Goal: Information Seeking & Learning: Learn about a topic

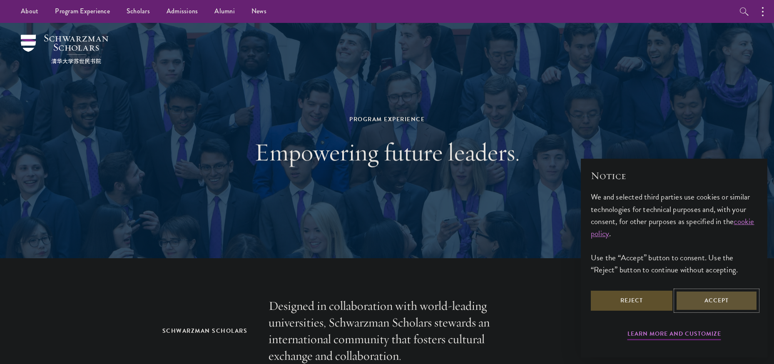
click at [715, 302] on button "Accept" at bounding box center [716, 300] width 82 height 20
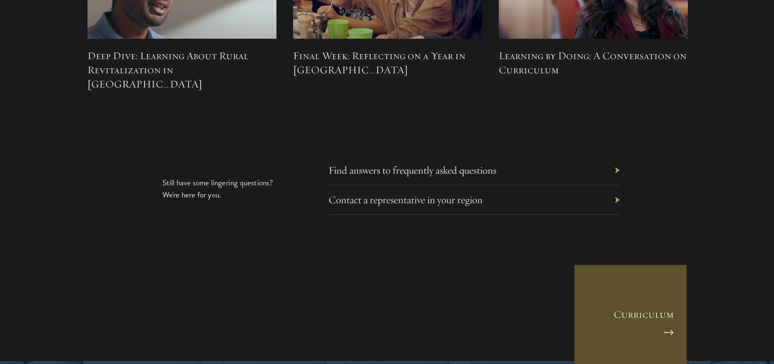
scroll to position [3828, 0]
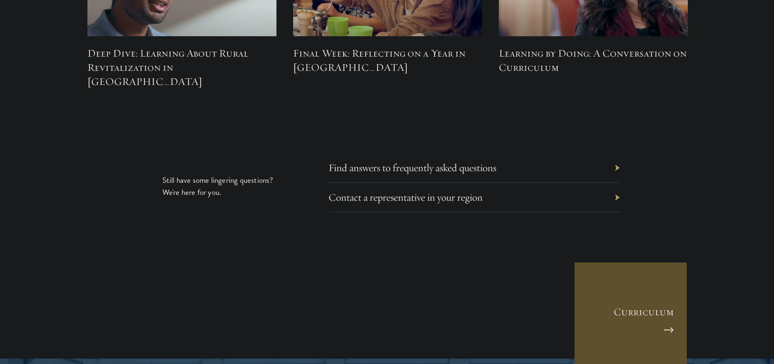
click at [579, 153] on div "Find answers to frequently asked questions" at bounding box center [473, 168] width 291 height 30
click at [433, 161] on link "Find answers to frequently asked questions" at bounding box center [419, 167] width 168 height 13
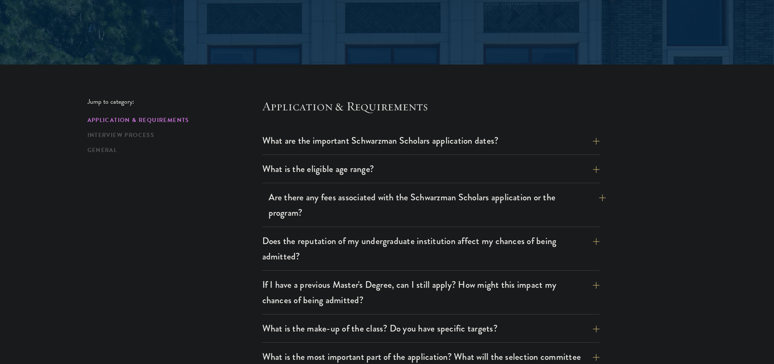
scroll to position [166, 0]
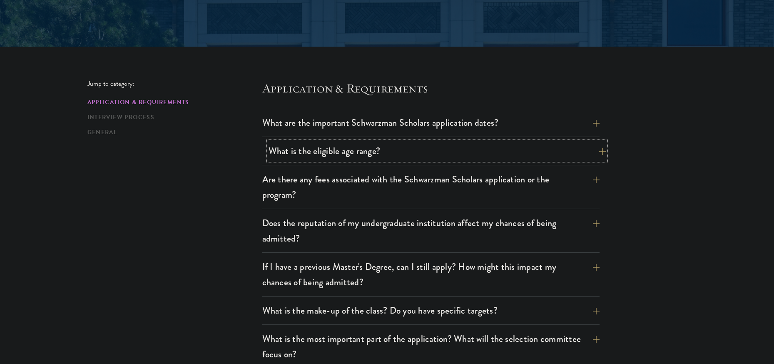
click at [588, 153] on button "What is the eligible age range?" at bounding box center [436, 150] width 337 height 19
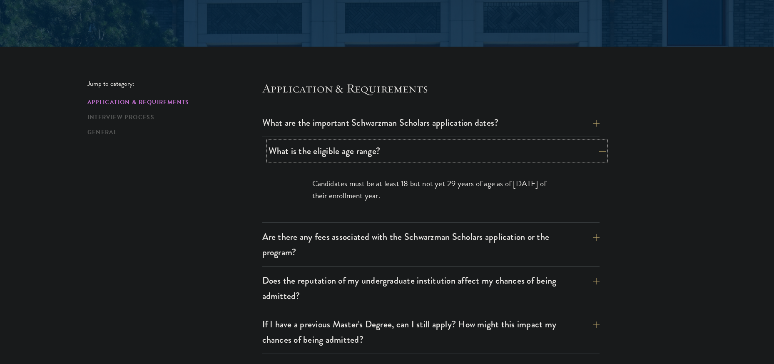
click at [586, 149] on button "What is the eligible age range?" at bounding box center [436, 150] width 337 height 19
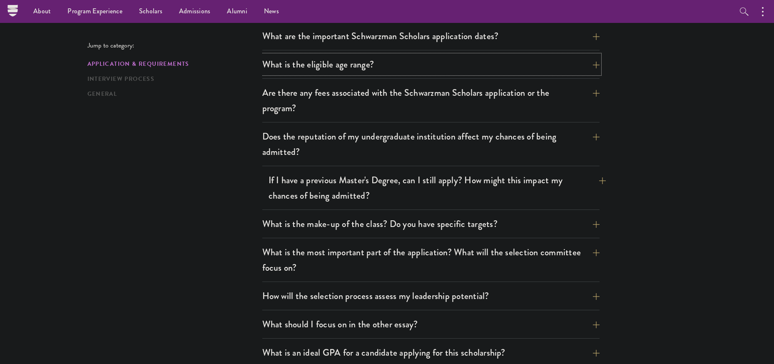
scroll to position [250, 0]
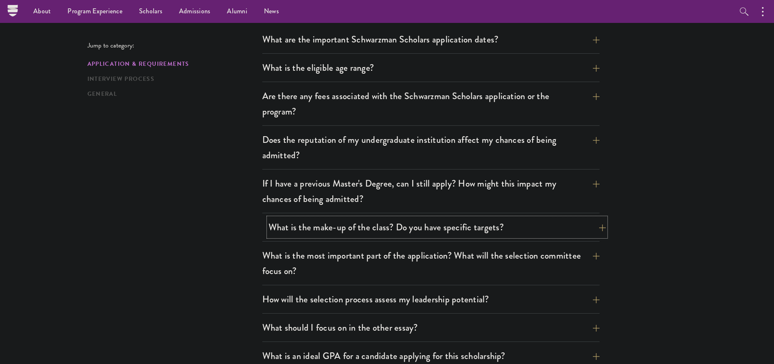
click at [559, 228] on button "What is the make-up of the class? Do you have specific targets?" at bounding box center [436, 227] width 337 height 19
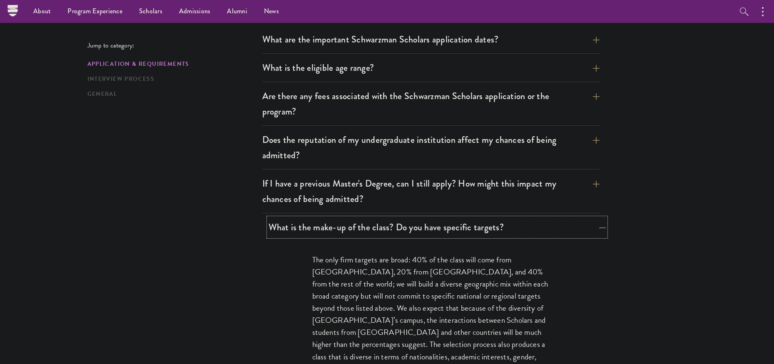
click at [559, 222] on button "What is the make-up of the class? Do you have specific targets?" at bounding box center [436, 227] width 337 height 19
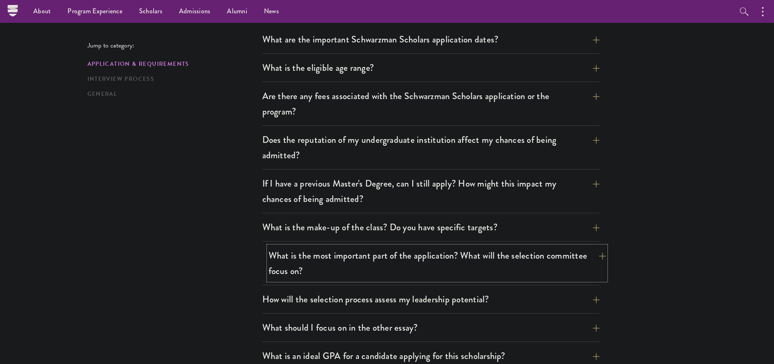
click at [569, 258] on button "What is the most important part of the application? What will the selection com…" at bounding box center [436, 263] width 337 height 34
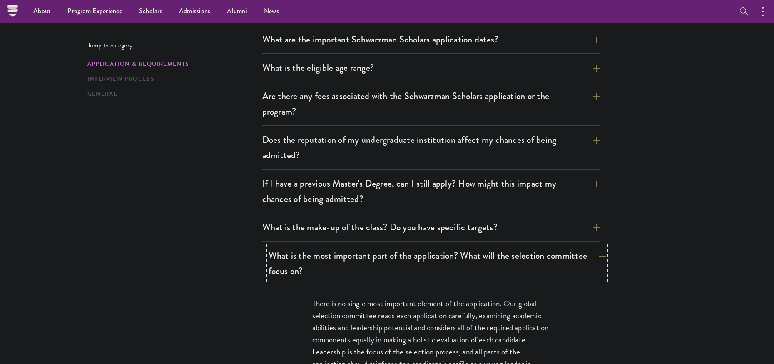
click at [569, 258] on button "What is the most important part of the application? What will the selection com…" at bounding box center [436, 263] width 337 height 34
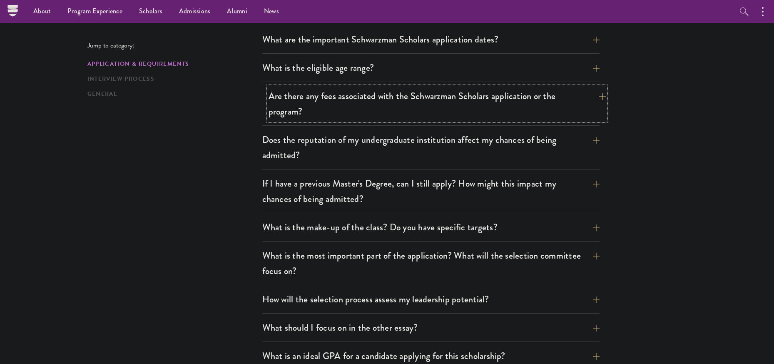
click at [549, 109] on button "Are there any fees associated with the Schwarzman Scholars application or the p…" at bounding box center [436, 104] width 337 height 34
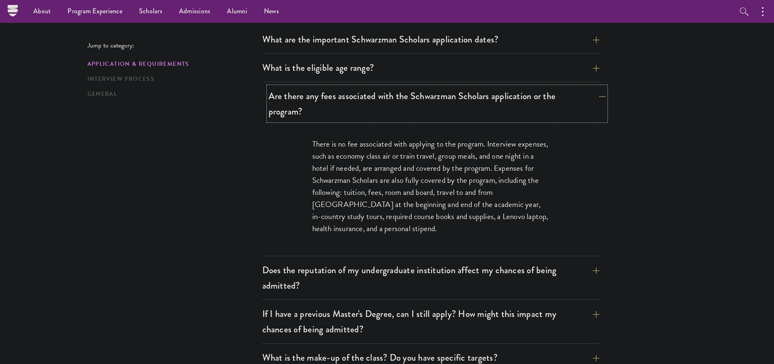
click at [548, 104] on button "Are there any fees associated with the Schwarzman Scholars application or the p…" at bounding box center [436, 104] width 337 height 34
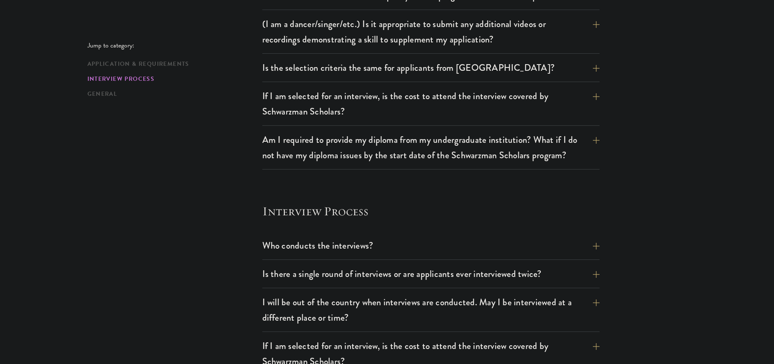
scroll to position [851, 0]
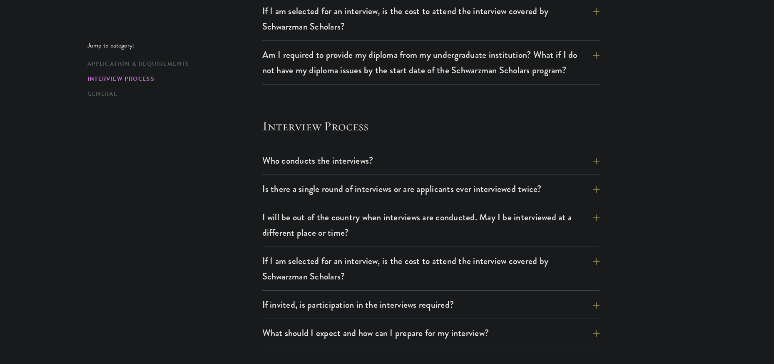
click at [653, 172] on div "Jump to category: Application & Requirements Interview Process General Applicat…" at bounding box center [386, 46] width 599 height 1302
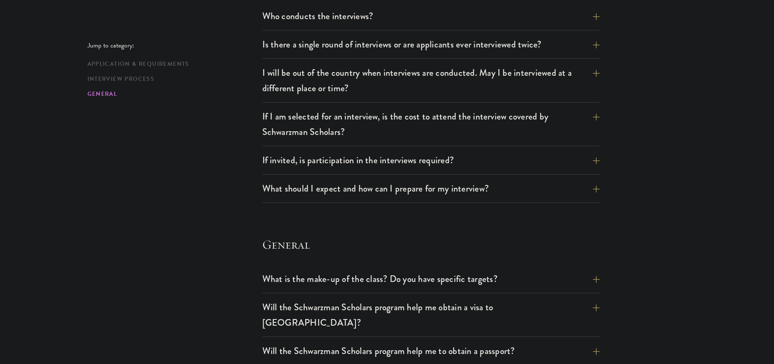
scroll to position [1248, 0]
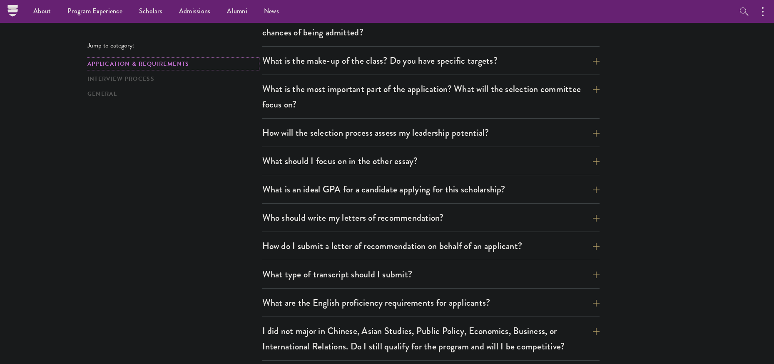
click at [186, 60] on link "Application & Requirements" at bounding box center [172, 64] width 170 height 9
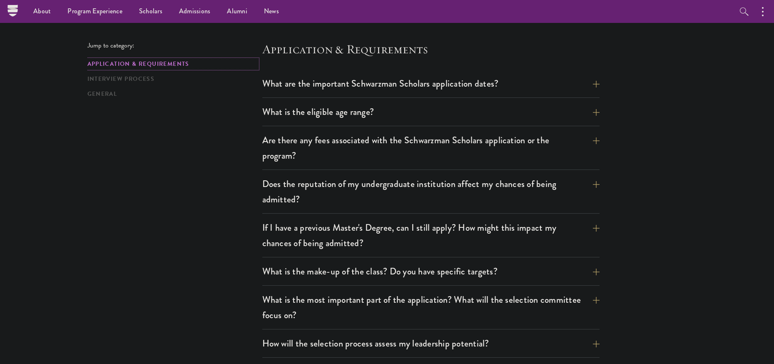
scroll to position [205, 0]
click at [579, 89] on button "What are the important Schwarzman Scholars application dates?" at bounding box center [436, 84] width 337 height 19
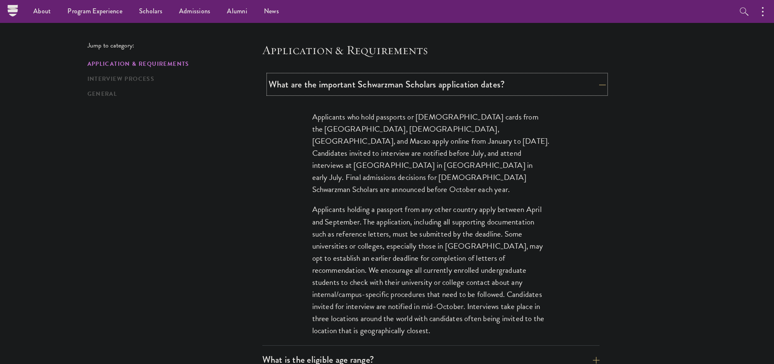
click at [576, 82] on button "What are the important Schwarzman Scholars application dates?" at bounding box center [436, 84] width 337 height 19
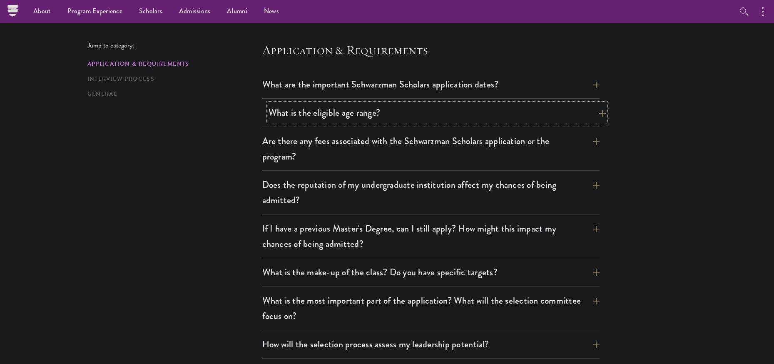
click at [569, 117] on button "What is the eligible age range?" at bounding box center [436, 112] width 337 height 19
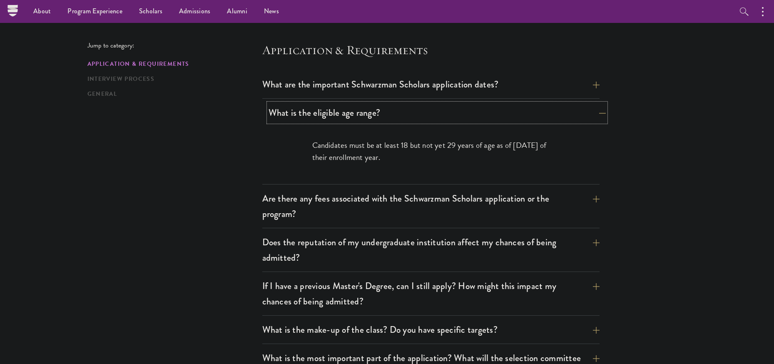
click at [569, 117] on button "What is the eligible age range?" at bounding box center [436, 112] width 337 height 19
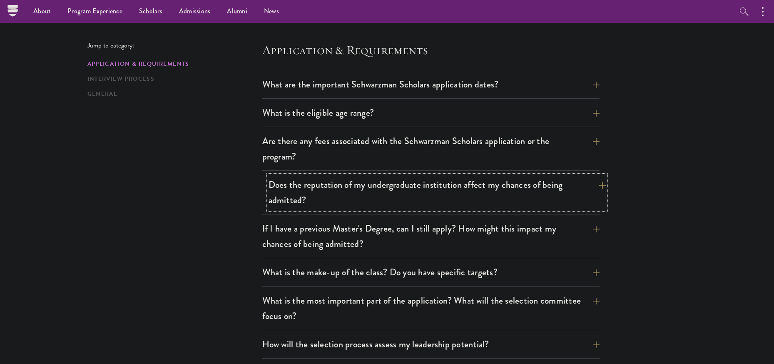
click at [549, 192] on button "Does the reputation of my undergraduate institution affect my chances of being …" at bounding box center [436, 192] width 337 height 34
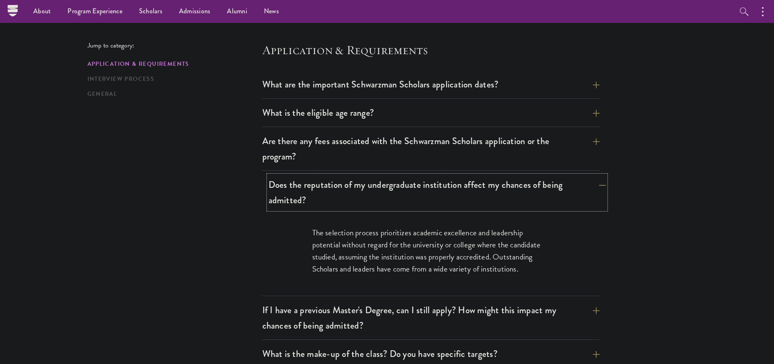
click at [549, 190] on button "Does the reputation of my undergraduate institution affect my chances of being …" at bounding box center [436, 192] width 337 height 34
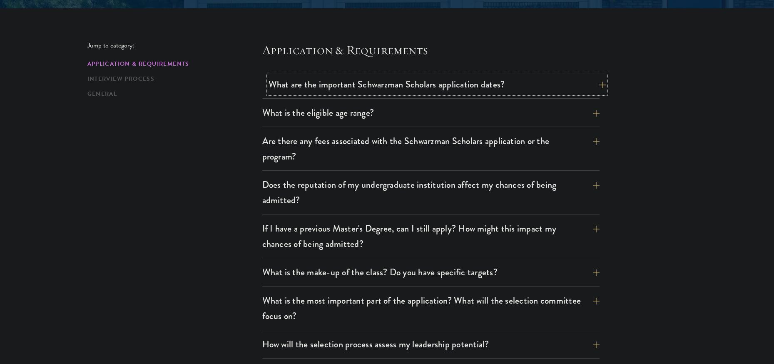
click at [596, 87] on button "What are the important Schwarzman Scholars application dates?" at bounding box center [436, 84] width 337 height 19
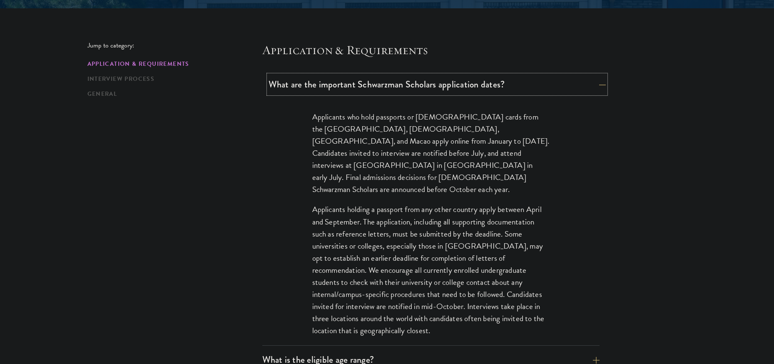
click at [588, 79] on button "What are the important Schwarzman Scholars application dates?" at bounding box center [436, 84] width 337 height 19
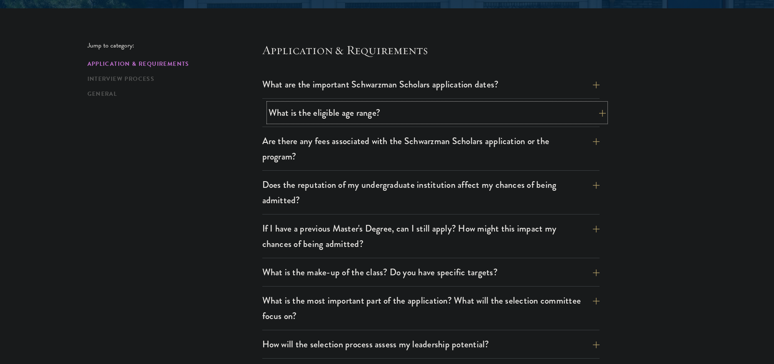
click at [583, 109] on button "What is the eligible age range?" at bounding box center [436, 112] width 337 height 19
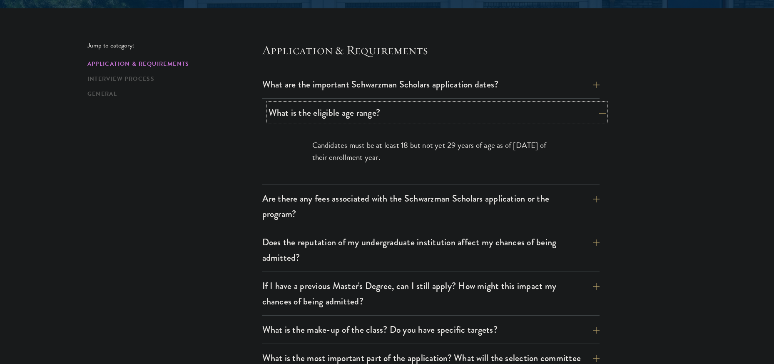
click at [598, 108] on button "What is the eligible age range?" at bounding box center [436, 112] width 337 height 19
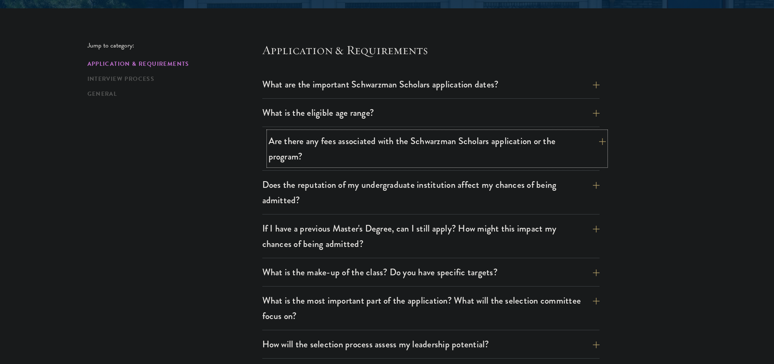
click at [598, 143] on button "Are there any fees associated with the Schwarzman Scholars application or the p…" at bounding box center [436, 148] width 337 height 34
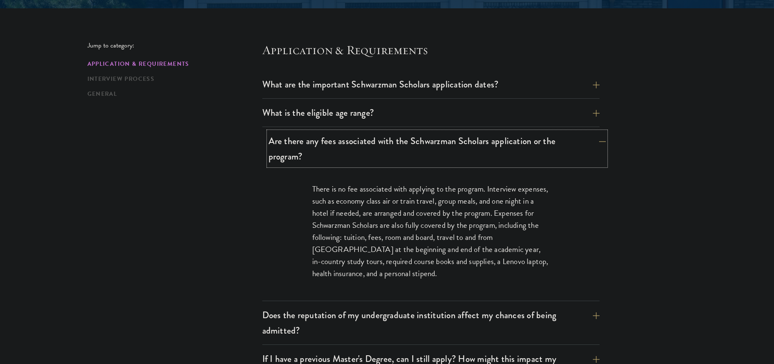
click at [597, 141] on button "Are there any fees associated with the Schwarzman Scholars application or the p…" at bounding box center [436, 148] width 337 height 34
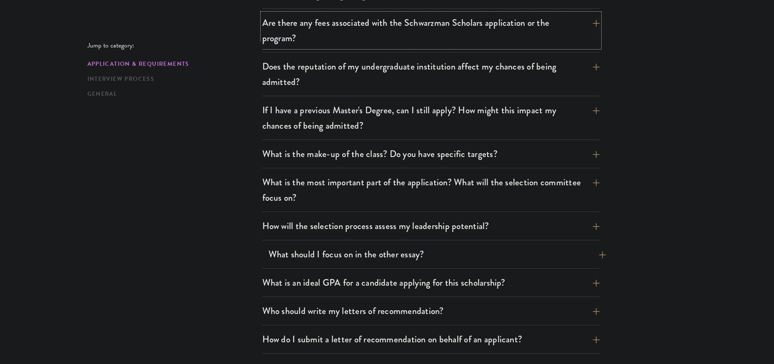
scroll to position [371, 0]
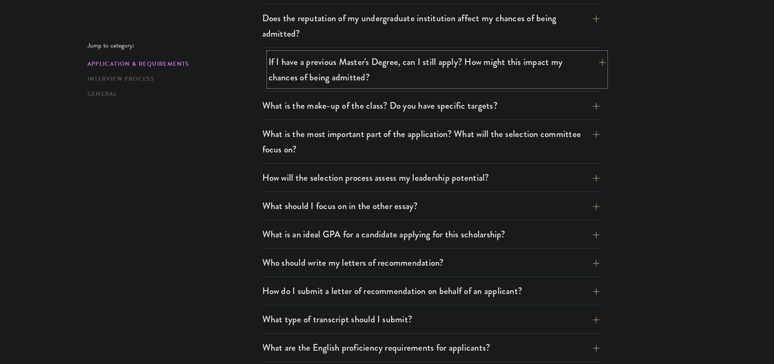
click at [577, 85] on button "If I have a previous Master's Degree, can I still apply? How might this impact …" at bounding box center [436, 69] width 337 height 34
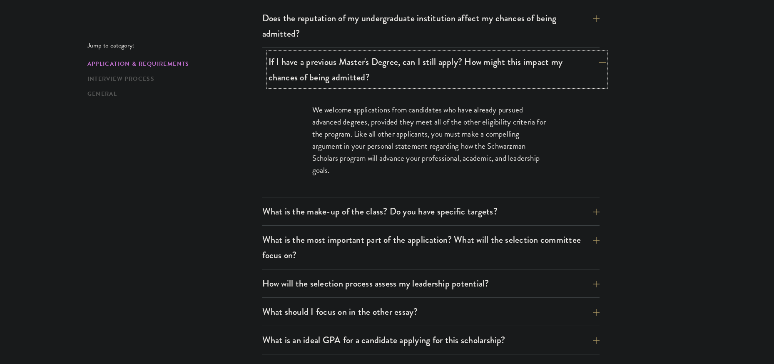
click at [577, 85] on button "If I have a previous Master's Degree, can I still apply? How might this impact …" at bounding box center [436, 69] width 337 height 34
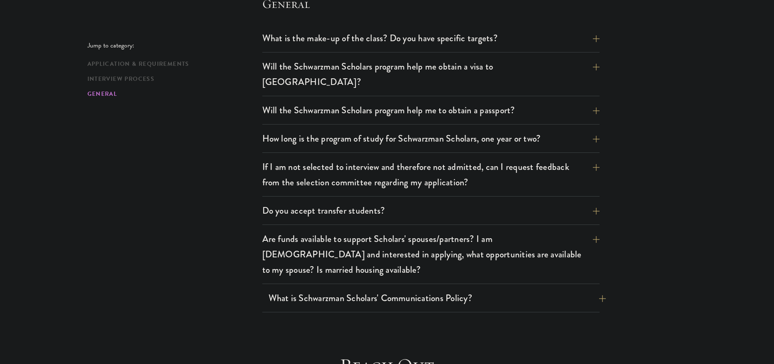
scroll to position [1287, 0]
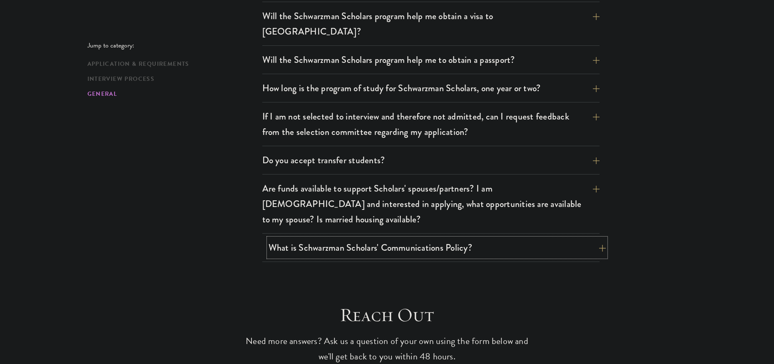
click at [563, 238] on button "What is Schwarzman Scholars' Communications Policy?" at bounding box center [436, 247] width 337 height 19
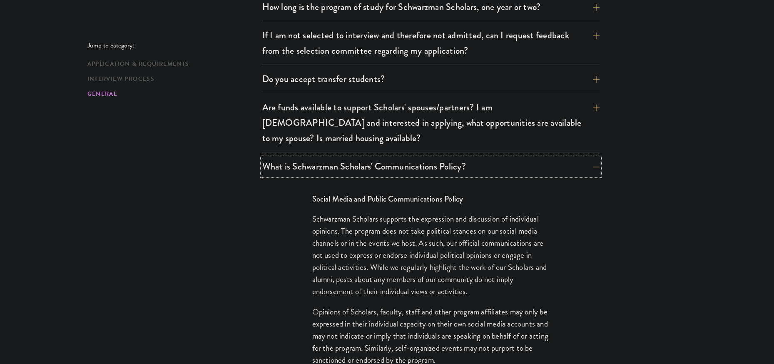
scroll to position [1370, 0]
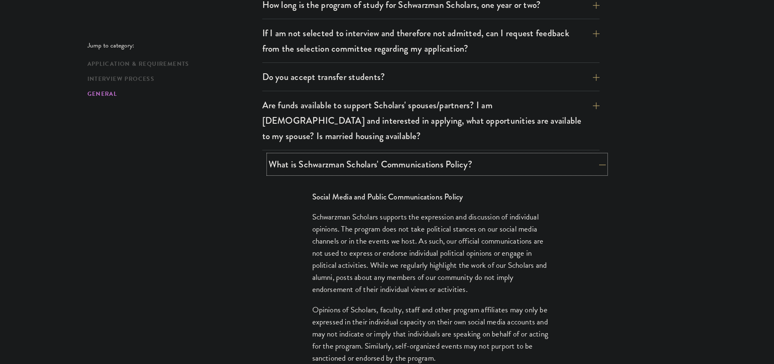
click at [581, 155] on button "What is Schwarzman Scholars' Communications Policy?" at bounding box center [436, 164] width 337 height 19
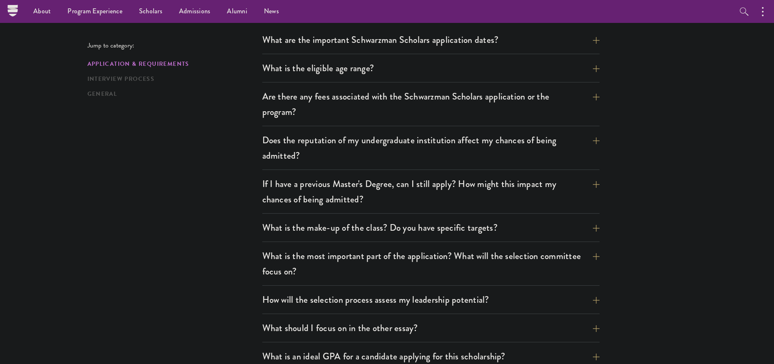
scroll to position [205, 0]
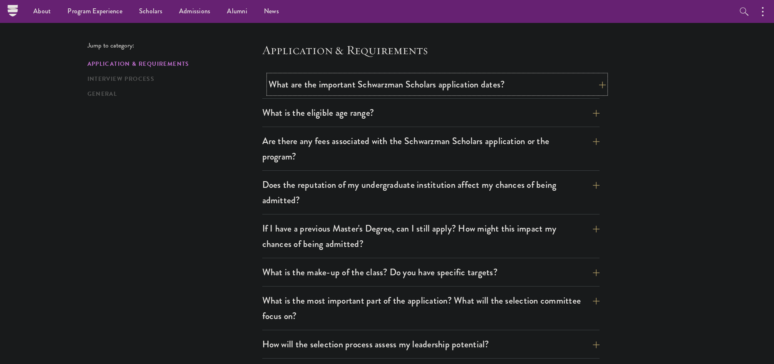
click at [404, 84] on button "What are the important Schwarzman Scholars application dates?" at bounding box center [436, 84] width 337 height 19
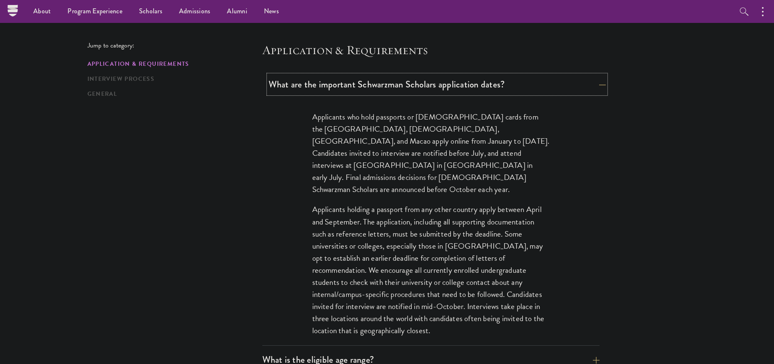
click at [407, 78] on button "What are the important Schwarzman Scholars application dates?" at bounding box center [436, 84] width 337 height 19
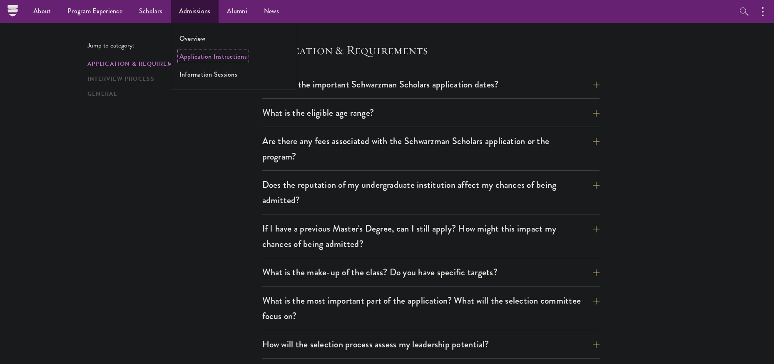
click at [205, 58] on link "Application Instructions" at bounding box center [212, 57] width 67 height 10
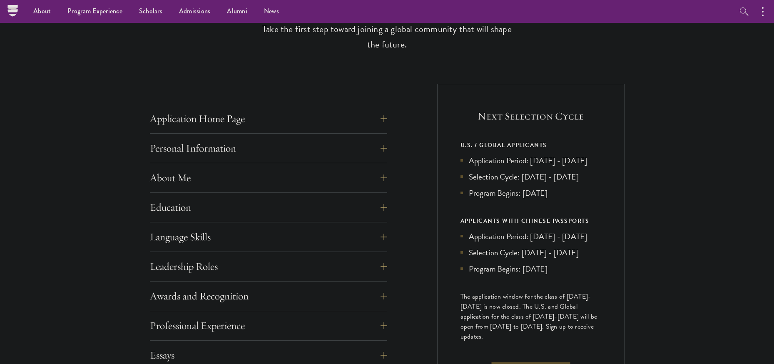
scroll to position [250, 0]
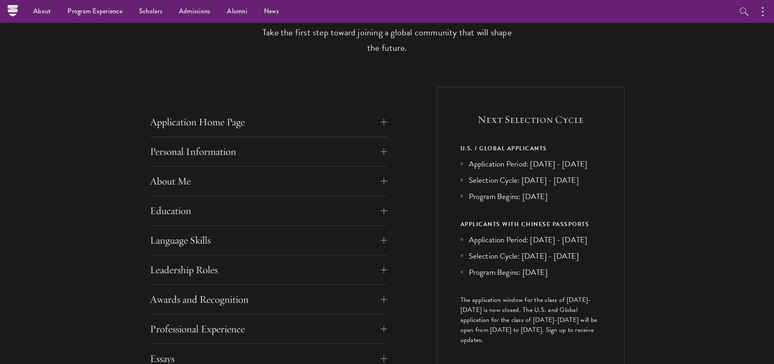
drag, startPoint x: 446, startPoint y: 164, endPoint x: 295, endPoint y: 86, distance: 170.3
click at [294, 84] on div "Start the Process Take the first step toward joining a global community that wi…" at bounding box center [387, 287] width 774 height 588
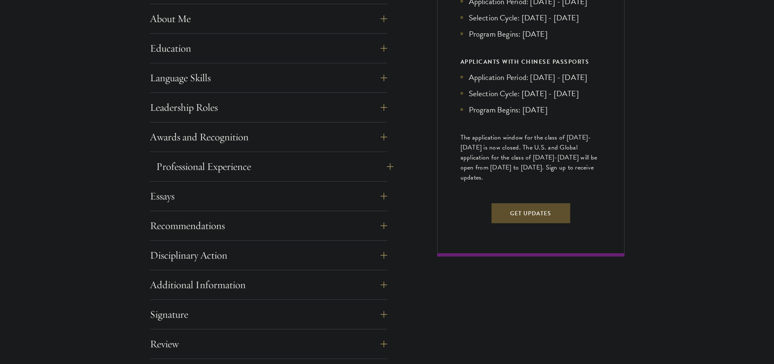
scroll to position [416, 0]
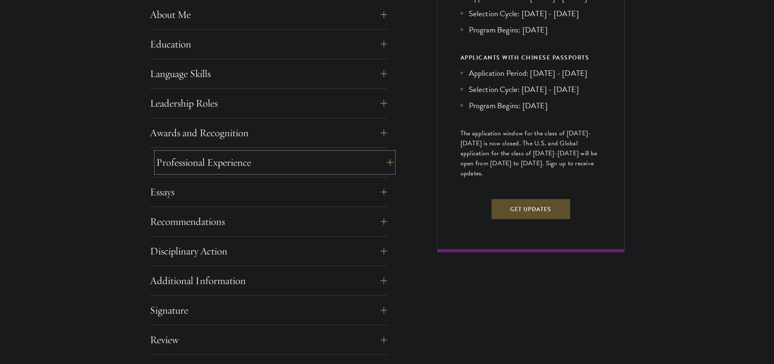
click at [377, 164] on button "Professional Experience" at bounding box center [274, 162] width 237 height 20
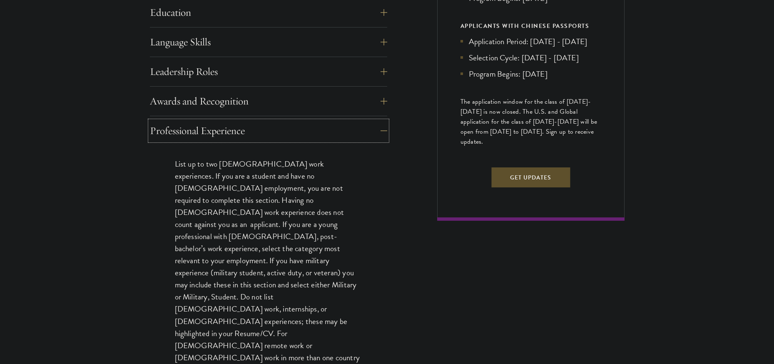
scroll to position [499, 0]
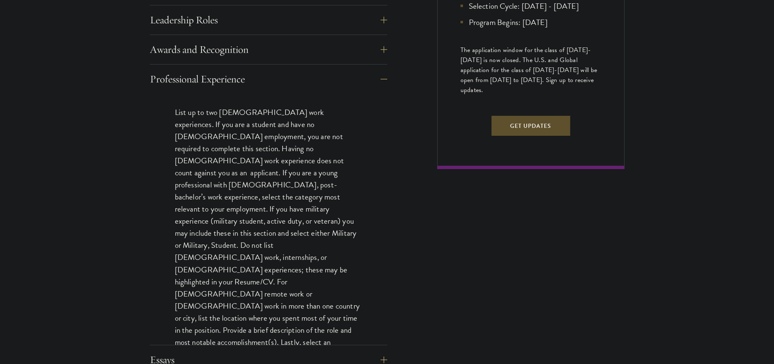
click at [375, 90] on div "Professional Experience" at bounding box center [268, 207] width 237 height 276
click at [376, 82] on button "Professional Experience" at bounding box center [274, 79] width 237 height 20
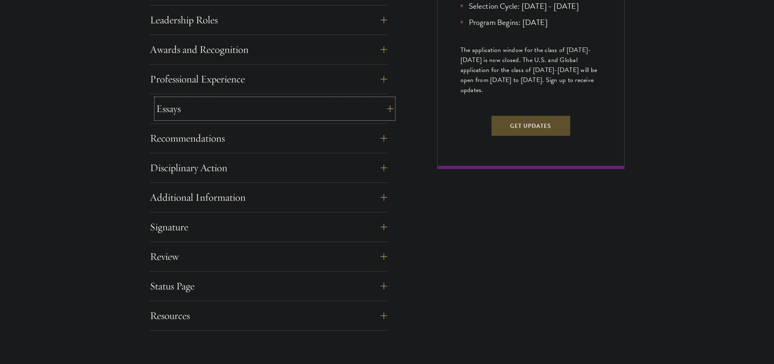
click at [378, 109] on button "Essays" at bounding box center [274, 109] width 237 height 20
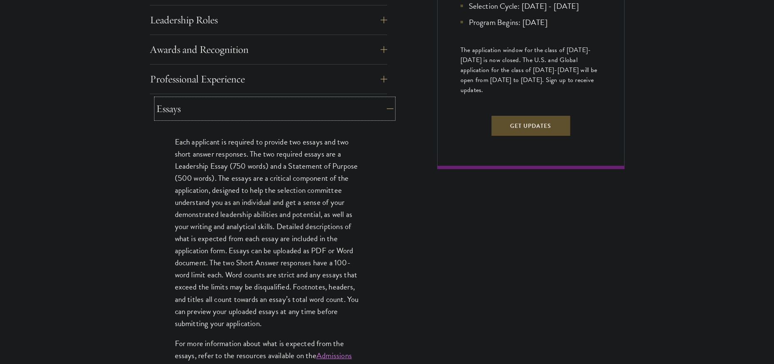
click at [378, 109] on button "Essays" at bounding box center [274, 109] width 237 height 20
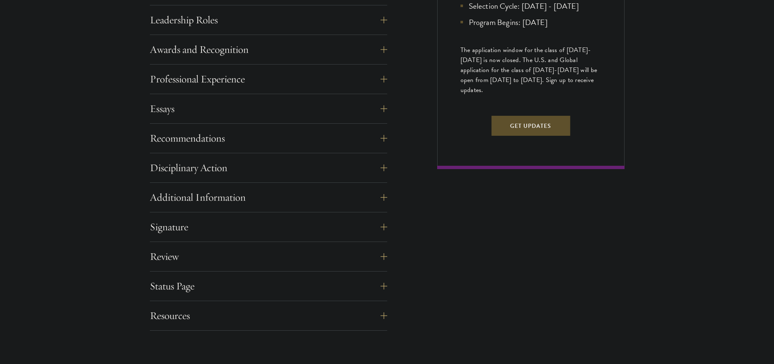
click at [399, 142] on div "Application Home Page The online application form must be completed in English.…" at bounding box center [387, 83] width 474 height 493
click at [284, 140] on button "Recommendations" at bounding box center [274, 138] width 237 height 20
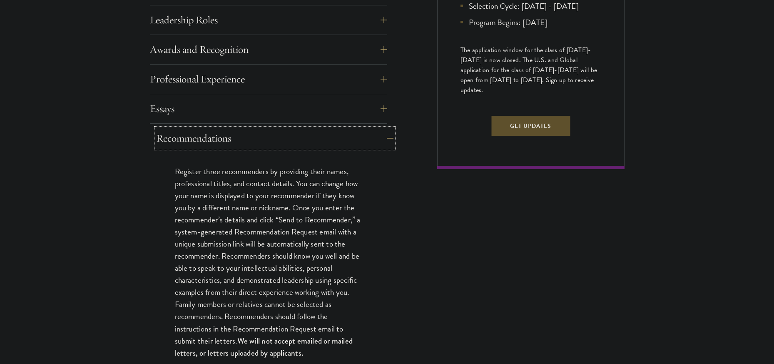
click at [285, 139] on button "Recommendations" at bounding box center [274, 138] width 237 height 20
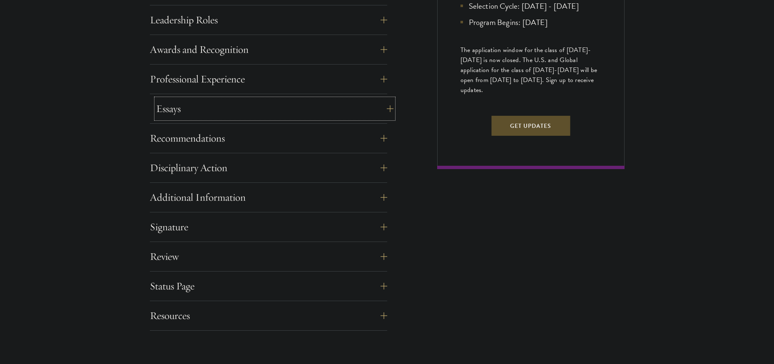
click at [208, 117] on button "Essays" at bounding box center [274, 109] width 237 height 20
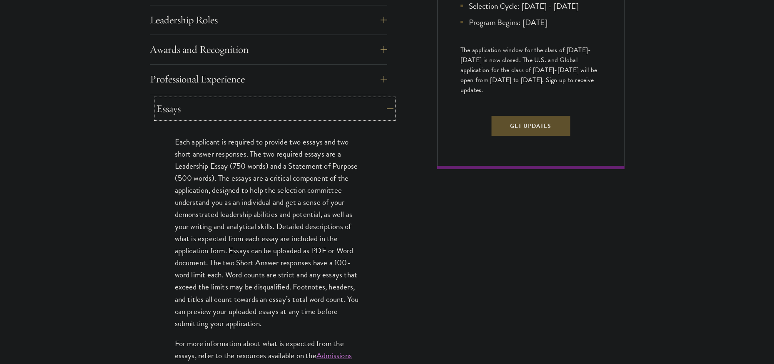
click at [216, 112] on button "Essays" at bounding box center [274, 109] width 237 height 20
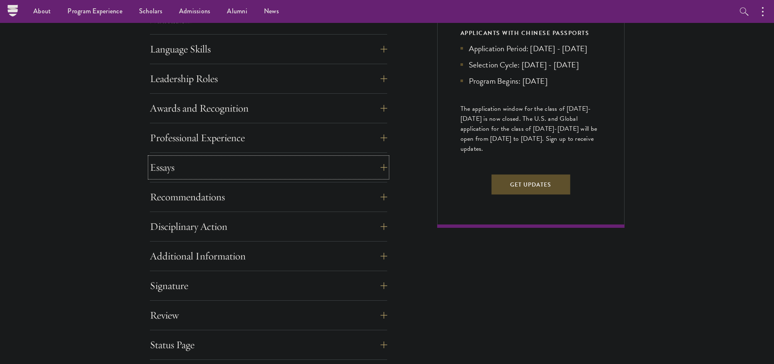
scroll to position [333, 0]
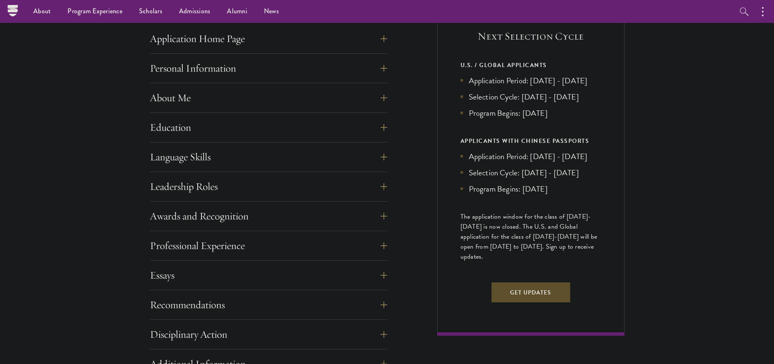
click at [129, 241] on div "Start the Process Take the first step toward joining a global community that wi…" at bounding box center [387, 203] width 774 height 588
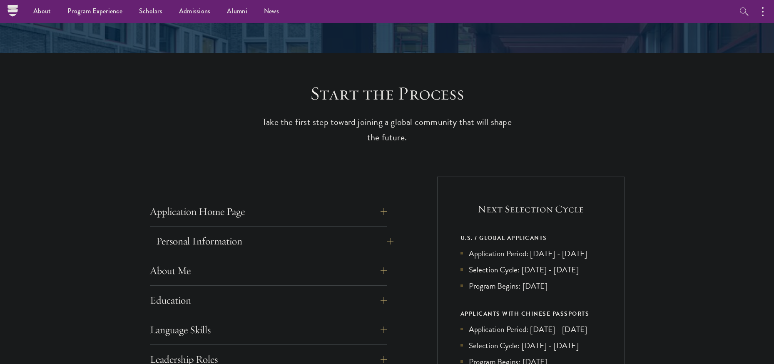
scroll to position [0, 0]
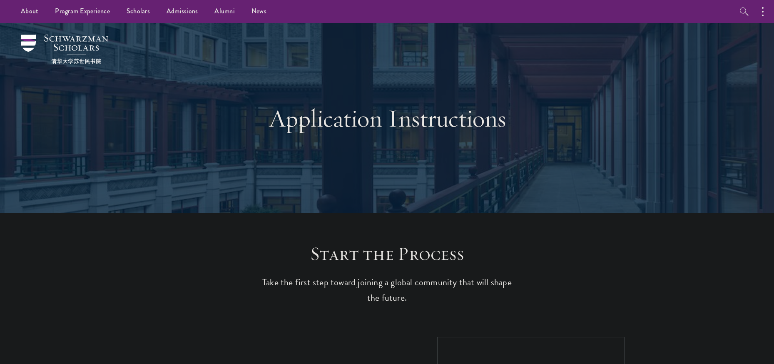
drag, startPoint x: 27, startPoint y: 222, endPoint x: 35, endPoint y: 217, distance: 8.4
click at [256, 12] on link "News" at bounding box center [259, 11] width 32 height 23
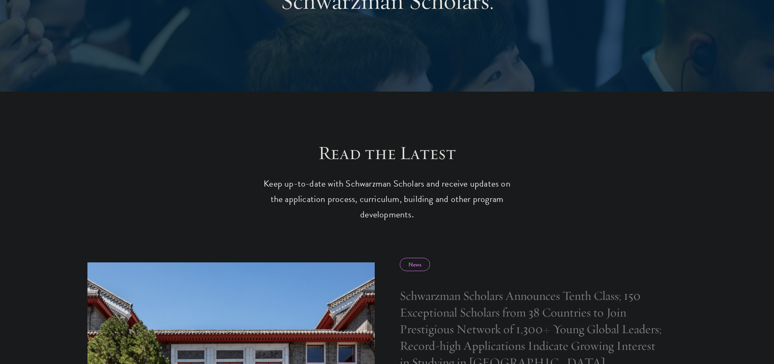
scroll to position [333, 0]
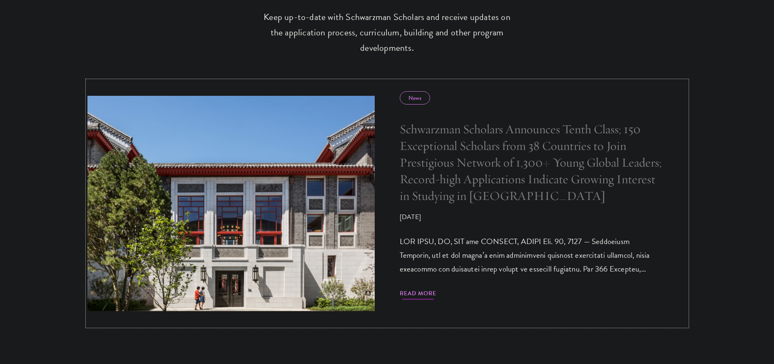
click at [418, 292] on span "Read More" at bounding box center [417, 294] width 37 height 13
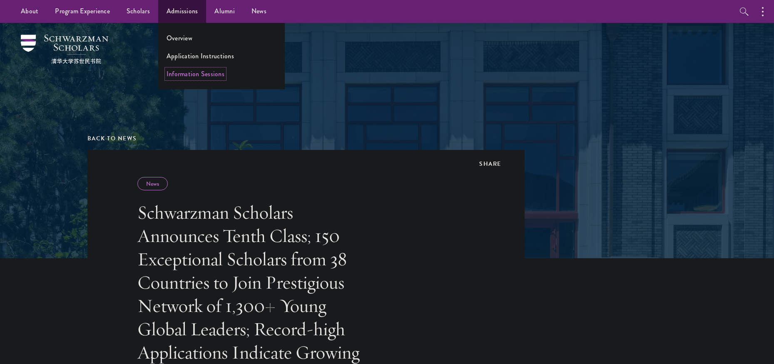
click at [192, 72] on link "Information Sessions" at bounding box center [195, 74] width 58 height 10
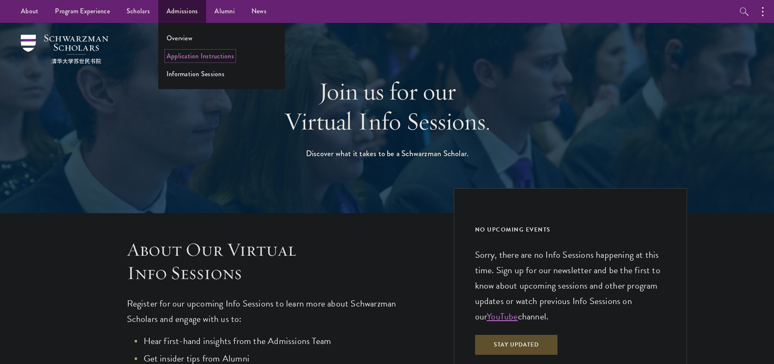
click at [200, 59] on link "Application Instructions" at bounding box center [199, 56] width 67 height 10
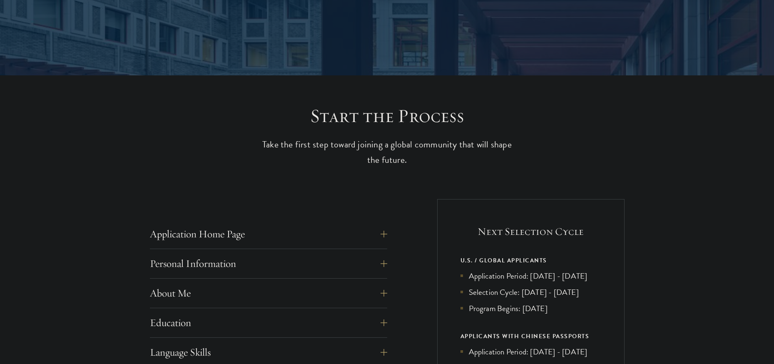
scroll to position [250, 0]
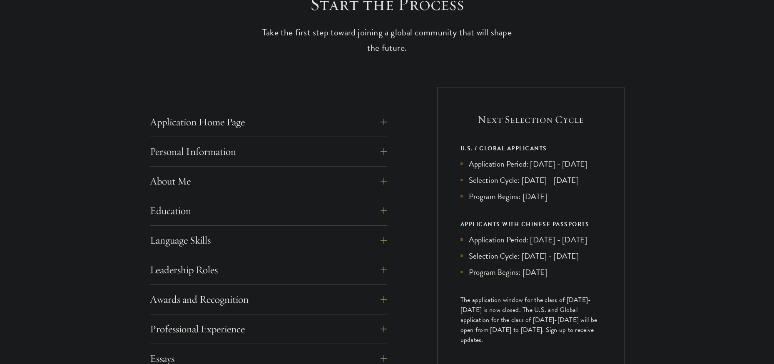
drag, startPoint x: 497, startPoint y: 176, endPoint x: 469, endPoint y: 163, distance: 30.7
click at [469, 163] on li "Application Period: [DATE] - [DATE]" at bounding box center [530, 164] width 141 height 12
click at [461, 169] on li "Application Period: [DATE] - [DATE]" at bounding box center [530, 164] width 141 height 12
click at [296, 134] on div "Application Home Page The online application form must be completed in English.…" at bounding box center [268, 124] width 237 height 25
click at [299, 126] on button "Application Home Page" at bounding box center [274, 122] width 237 height 20
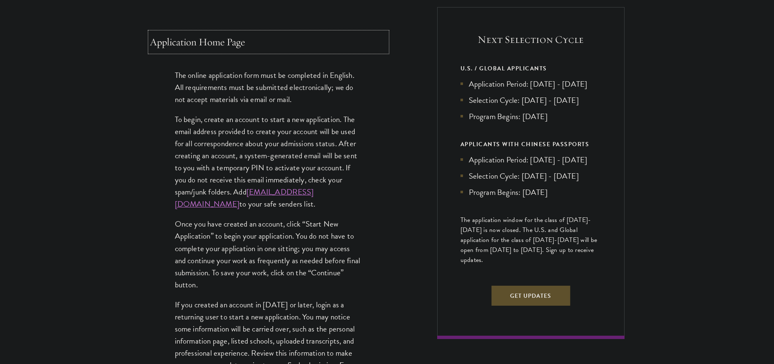
scroll to position [333, 0]
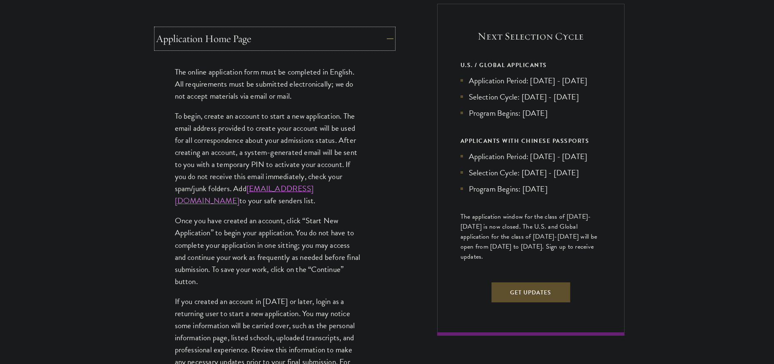
click at [308, 29] on button "Application Home Page" at bounding box center [274, 39] width 237 height 20
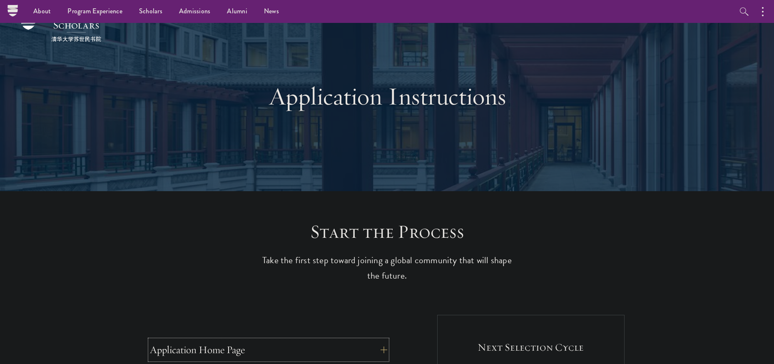
scroll to position [0, 0]
